Goal: Task Accomplishment & Management: Use online tool/utility

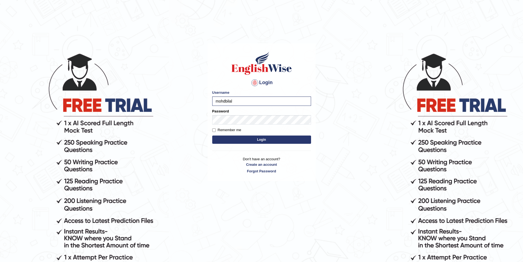
click at [212, 135] on button "Login" at bounding box center [261, 139] width 99 height 8
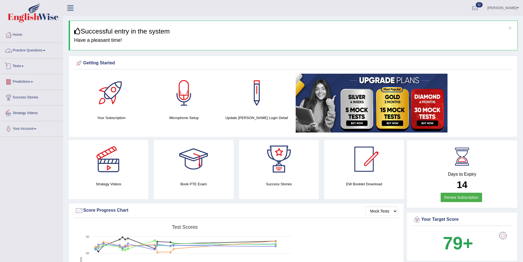
click at [18, 64] on link "Tests" at bounding box center [31, 65] width 63 height 14
click at [33, 91] on link "Take Mock Test" at bounding box center [35, 89] width 51 height 10
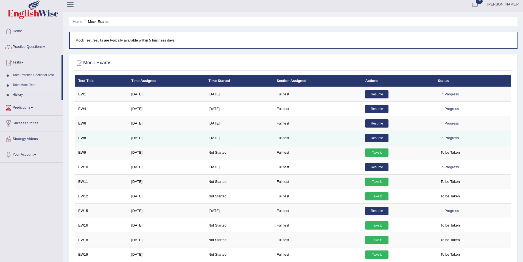
scroll to position [55, 0]
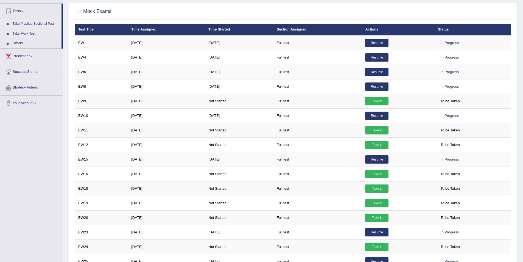
click at [45, 24] on link "Take Practice Sectional Test" at bounding box center [35, 24] width 51 height 10
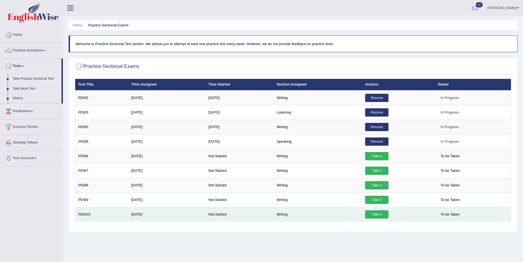
click at [378, 213] on link "Take it" at bounding box center [376, 214] width 23 height 8
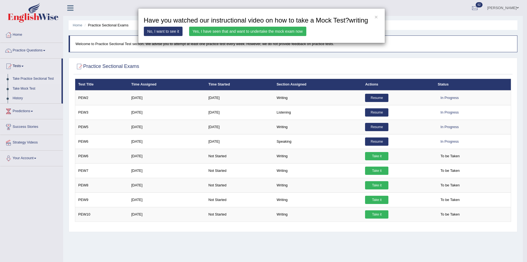
click at [276, 33] on link "Yes, I have seen that and want to undertake the mock exam now" at bounding box center [247, 31] width 117 height 9
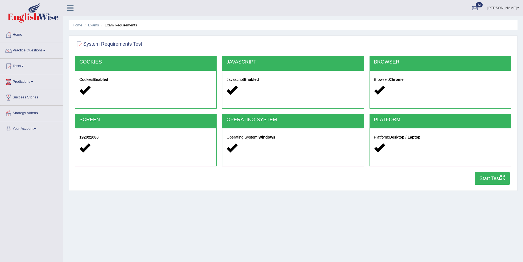
click at [484, 179] on button "Start Test" at bounding box center [491, 178] width 35 height 13
click at [18, 31] on link "Home" at bounding box center [31, 34] width 63 height 14
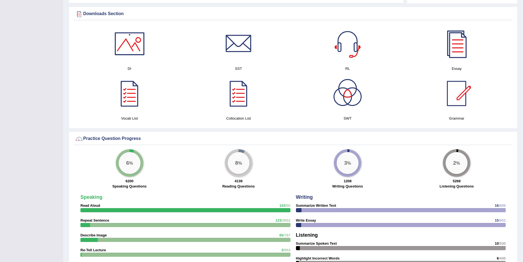
scroll to position [274, 0]
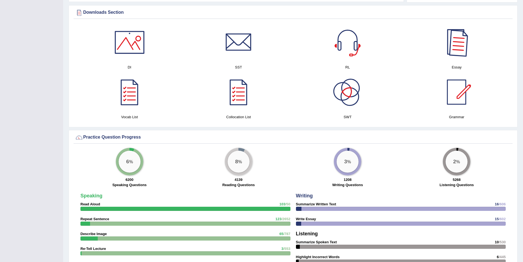
click at [448, 55] on div at bounding box center [456, 42] width 38 height 38
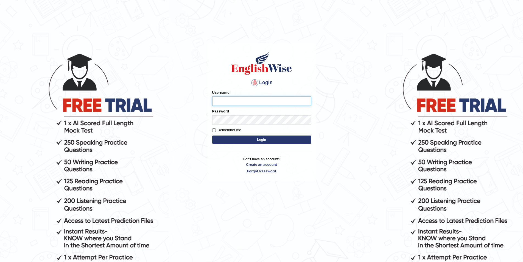
click at [229, 97] on input "Username" at bounding box center [261, 100] width 99 height 9
type input "65"
